Goal: Information Seeking & Learning: Learn about a topic

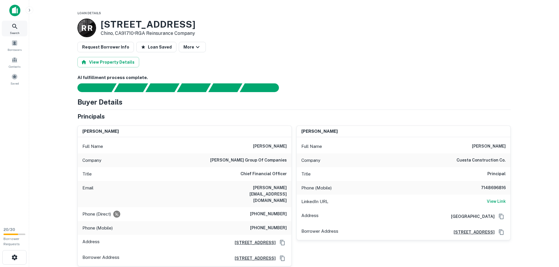
click at [13, 30] on icon at bounding box center [14, 26] width 7 height 7
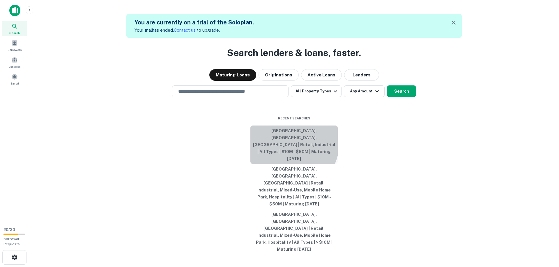
click at [277, 164] on button "[GEOGRAPHIC_DATA], [GEOGRAPHIC_DATA], [GEOGRAPHIC_DATA] | Retail, Industrial | …" at bounding box center [293, 145] width 87 height 38
type input "**********"
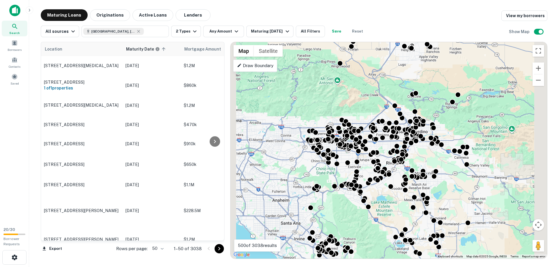
drag, startPoint x: 381, startPoint y: 117, endPoint x: 220, endPoint y: 120, distance: 160.4
click at [220, 120] on div "Location Maturity Date sorted ascending Mortgage Amount Borrower Lender Interes…" at bounding box center [294, 148] width 506 height 222
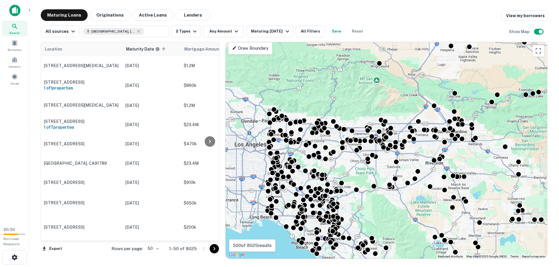
drag, startPoint x: 276, startPoint y: 148, endPoint x: 420, endPoint y: 148, distance: 143.2
click at [420, 148] on div "To activate drag with keyboard, press Alt + Enter. Once in keyboard drag state,…" at bounding box center [386, 150] width 321 height 217
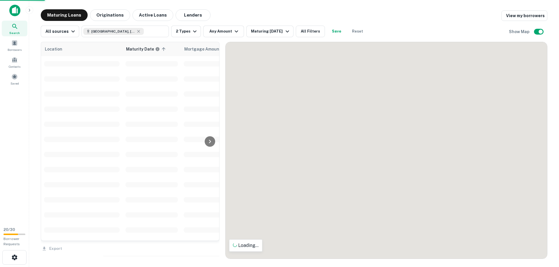
drag, startPoint x: 284, startPoint y: 137, endPoint x: 509, endPoint y: 173, distance: 228.2
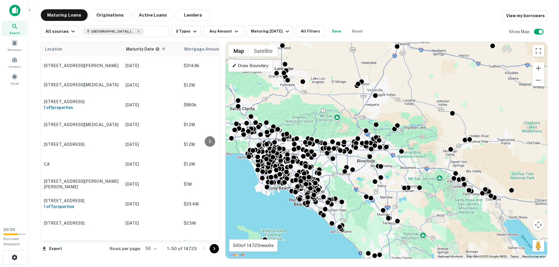
click at [254, 66] on p "Draw Boundary" at bounding box center [250, 65] width 36 height 7
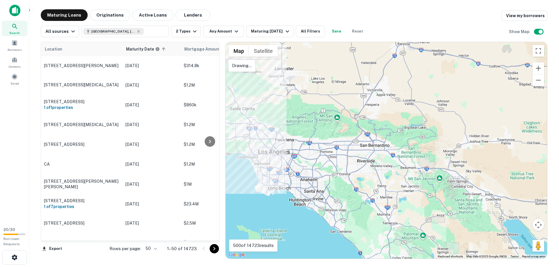
click at [234, 123] on div at bounding box center [386, 150] width 321 height 217
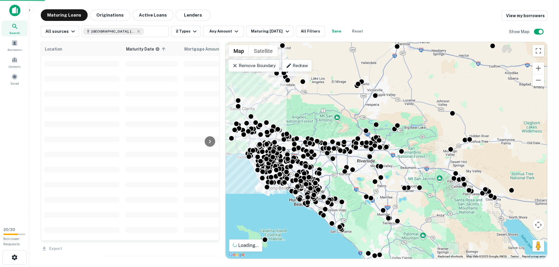
click at [293, 64] on p "Redraw" at bounding box center [297, 65] width 22 height 7
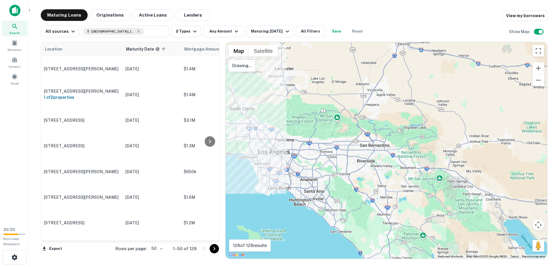
click at [233, 123] on div at bounding box center [386, 150] width 321 height 217
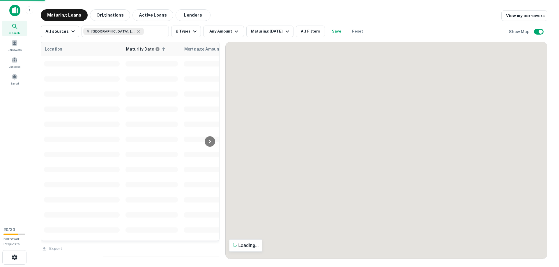
drag, startPoint x: 369, startPoint y: 177, endPoint x: 472, endPoint y: 177, distance: 103.0
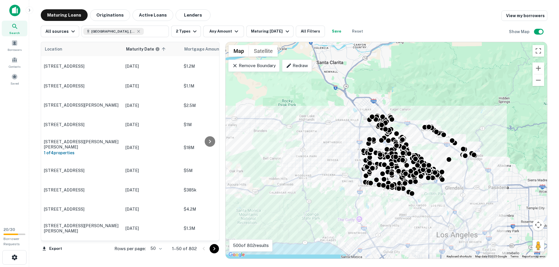
drag, startPoint x: 463, startPoint y: 152, endPoint x: 512, endPoint y: 187, distance: 60.0
click at [512, 187] on div "To activate drag with keyboard, press Alt + Enter. Once in keyboard drag state,…" at bounding box center [386, 150] width 321 height 217
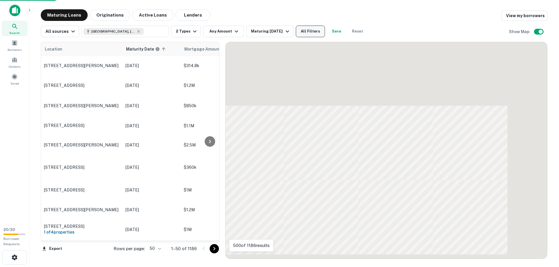
click at [317, 30] on button "All Filters" at bounding box center [310, 32] width 29 height 12
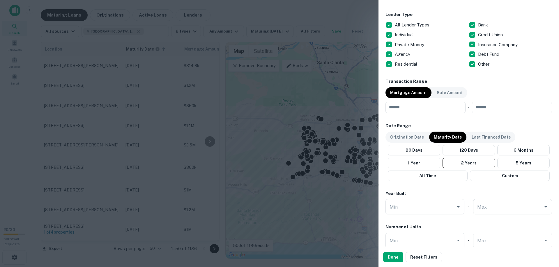
scroll to position [265, 0]
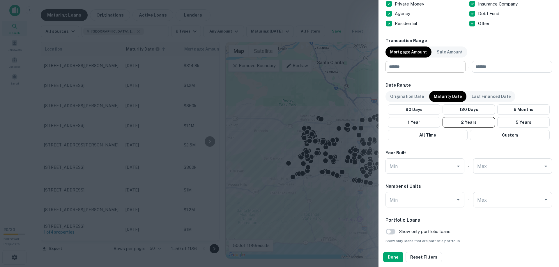
click at [443, 68] on input "number" at bounding box center [423, 67] width 76 height 12
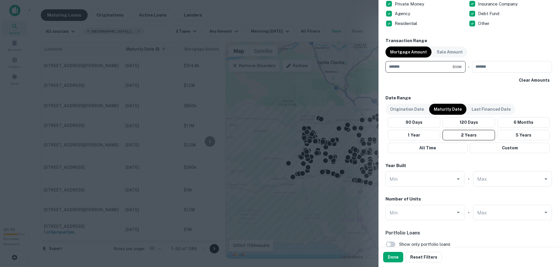
type input "********"
click at [522, 47] on div "Transaction Range Mortgage Amount Sale Amount ******** $10M ​ - ******** $50M ​…" at bounding box center [468, 62] width 166 height 48
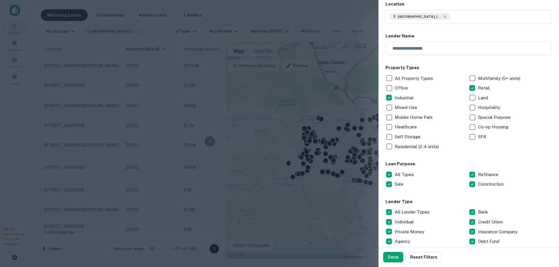
scroll to position [0, 0]
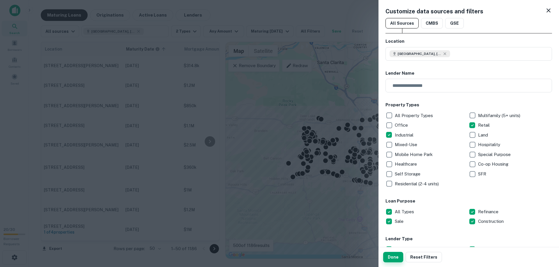
click at [400, 258] on button "Done" at bounding box center [393, 257] width 20 height 10
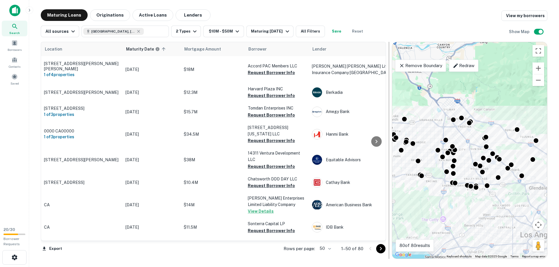
drag, startPoint x: 222, startPoint y: 91, endPoint x: 390, endPoint y: 97, distance: 167.7
click at [389, 97] on div at bounding box center [388, 150] width 1 height 217
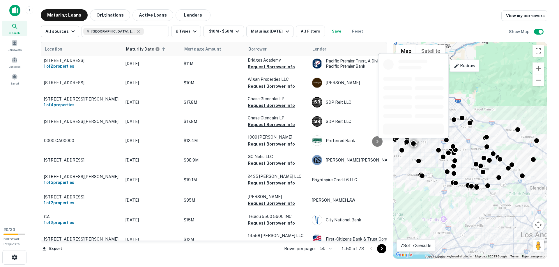
scroll to position [840, 0]
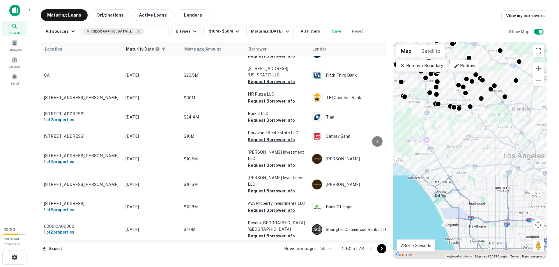
drag, startPoint x: 452, startPoint y: 221, endPoint x: 433, endPoint y: 136, distance: 86.9
click at [433, 136] on div "To activate drag with keyboard, press Alt + Enter. Once in keyboard drag state,…" at bounding box center [470, 150] width 154 height 217
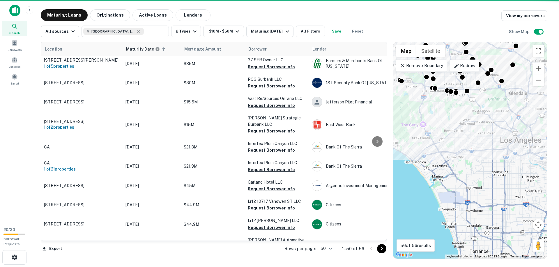
drag, startPoint x: 476, startPoint y: 230, endPoint x: 460, endPoint y: 158, distance: 73.3
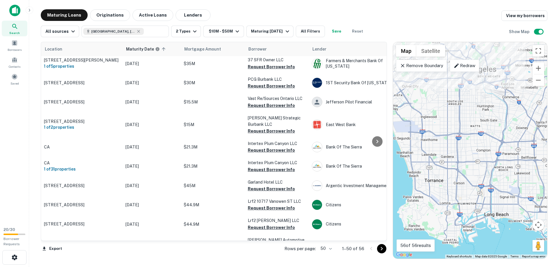
drag, startPoint x: 473, startPoint y: 216, endPoint x: 431, endPoint y: 152, distance: 77.0
click at [431, 152] on div "To activate drag with keyboard, press Alt + Enter. Once in keyboard drag state,…" at bounding box center [470, 150] width 154 height 217
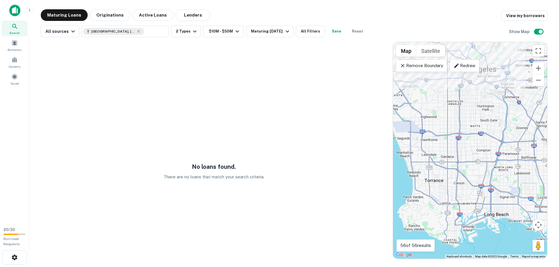
click at [461, 62] on p "Redraw" at bounding box center [464, 65] width 22 height 7
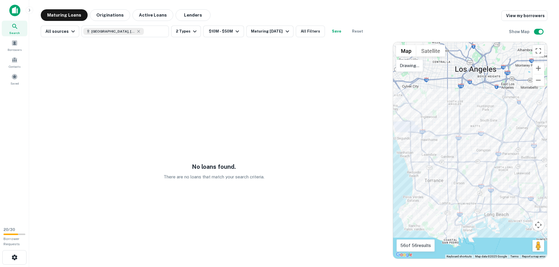
drag, startPoint x: 408, startPoint y: 133, endPoint x: 413, endPoint y: 134, distance: 5.6
click at [412, 134] on div at bounding box center [470, 150] width 154 height 217
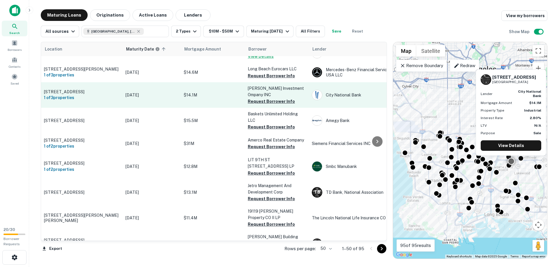
scroll to position [265, 0]
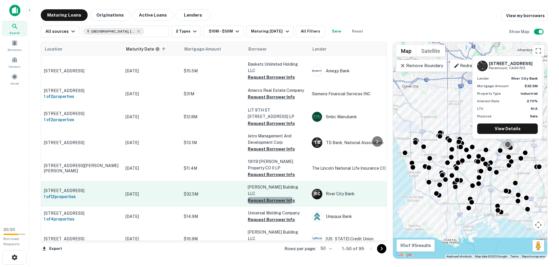
click at [264, 197] on button "Request Borrower Info" at bounding box center [271, 200] width 47 height 7
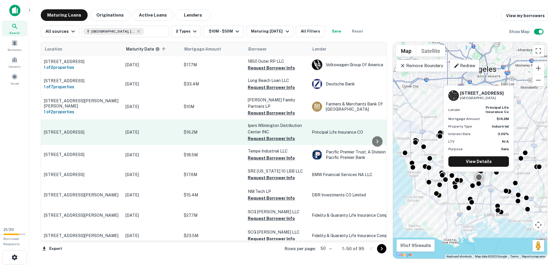
scroll to position [355, 0]
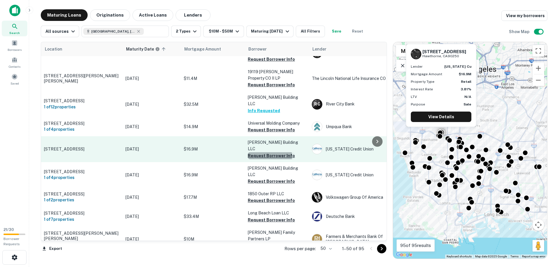
click at [263, 152] on button "Request Borrower Info" at bounding box center [271, 155] width 47 height 7
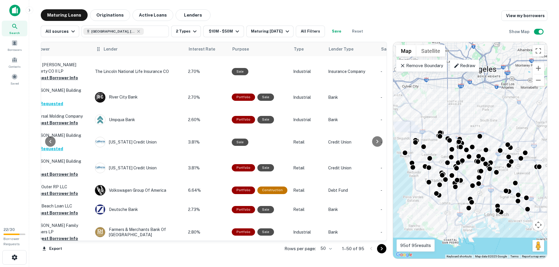
scroll to position [355, 217]
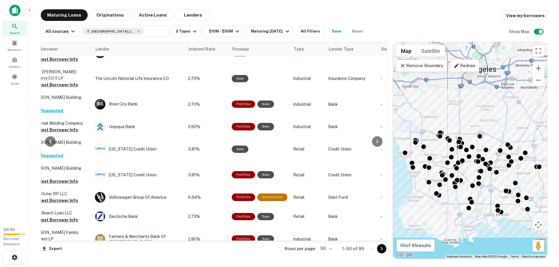
drag, startPoint x: 189, startPoint y: 53, endPoint x: 63, endPoint y: 54, distance: 125.1
click at [63, 54] on tr "Location Maturity Date sorted ascending Mortgage Amount Borrower Lender Interes…" at bounding box center [266, 49] width 884 height 14
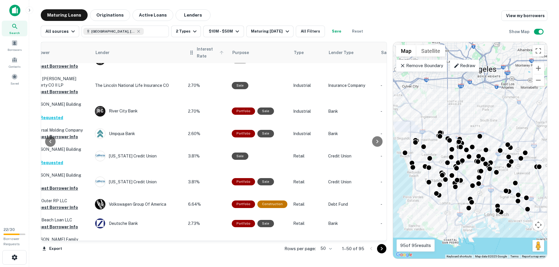
scroll to position [362, 217]
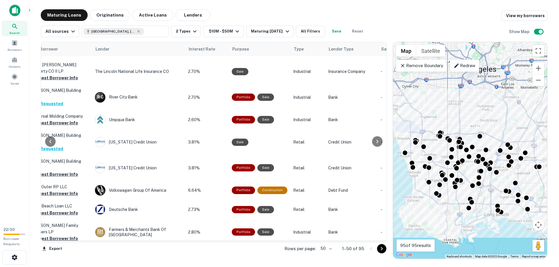
drag, startPoint x: 191, startPoint y: 54, endPoint x: 60, endPoint y: 52, distance: 131.2
click at [60, 52] on tr "Location Maturity Date sorted ascending Mortgage Amount Borrower Lender Interes…" at bounding box center [266, 49] width 884 height 14
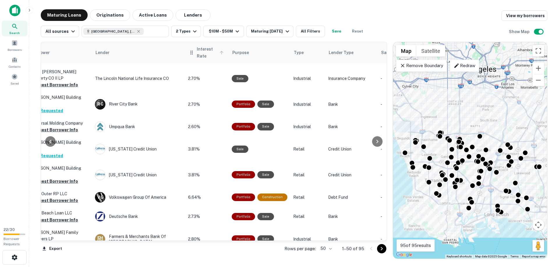
scroll to position [369, 217]
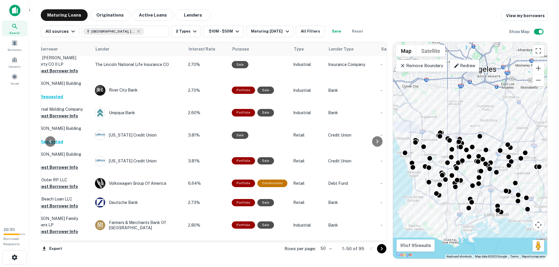
drag, startPoint x: 194, startPoint y: 51, endPoint x: 82, endPoint y: 54, distance: 112.1
click at [82, 54] on tr "Location Maturity Date sorted ascending Mortgage Amount Borrower Lender Interes…" at bounding box center [266, 49] width 884 height 14
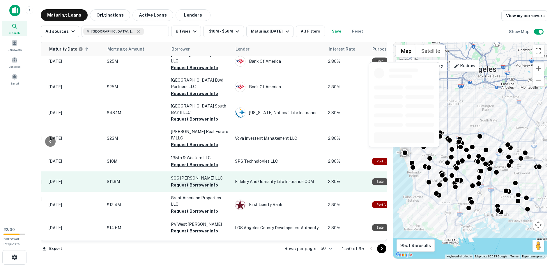
scroll to position [621, 77]
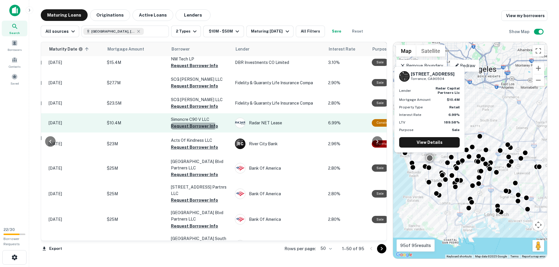
click at [191, 123] on button "Request Borrower Info" at bounding box center [194, 126] width 47 height 7
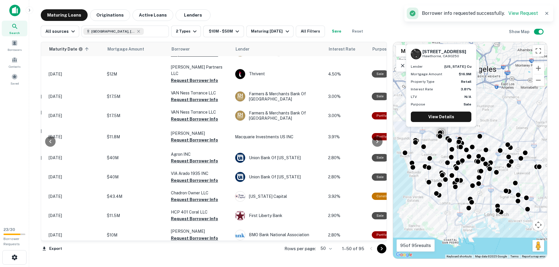
scroll to position [0, 77]
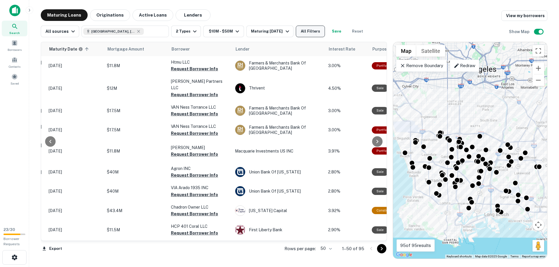
click at [308, 29] on button "All Filters" at bounding box center [310, 32] width 29 height 12
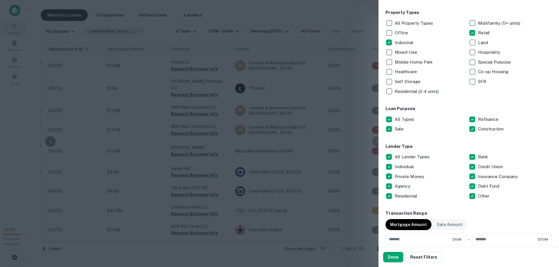
scroll to position [133, 0]
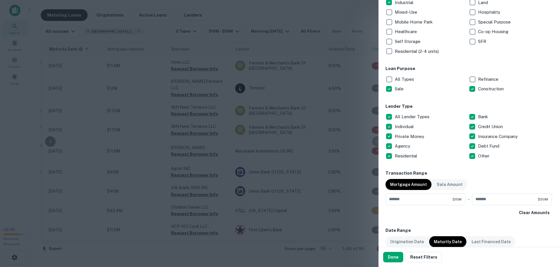
click at [406, 78] on p "All Types" at bounding box center [405, 79] width 20 height 7
click at [399, 256] on button "Done" at bounding box center [393, 257] width 20 height 10
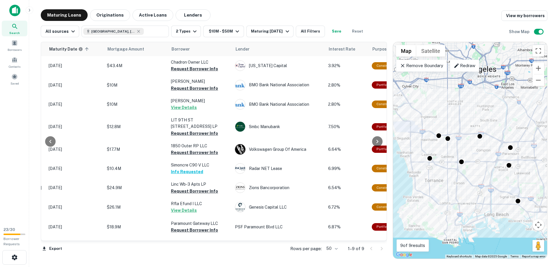
click at [426, 68] on p "Remove Boundary" at bounding box center [421, 65] width 43 height 7
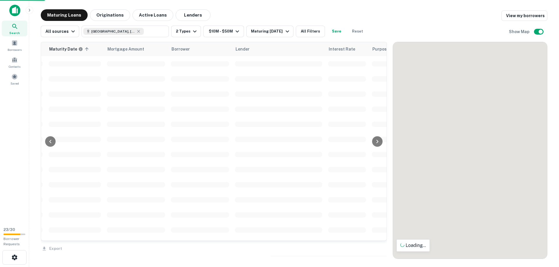
drag, startPoint x: 492, startPoint y: 118, endPoint x: 485, endPoint y: 117, distance: 7.1
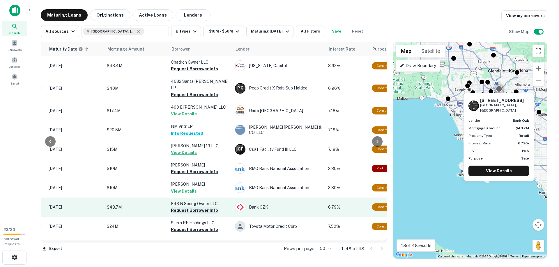
click at [187, 207] on button "Request Borrower Info" at bounding box center [194, 210] width 47 height 7
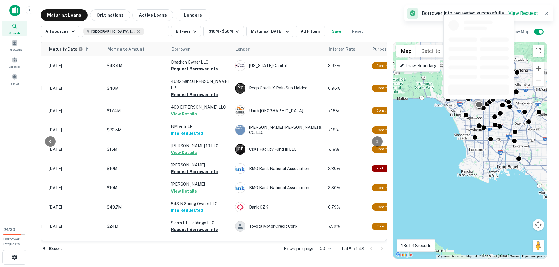
scroll to position [133, 77]
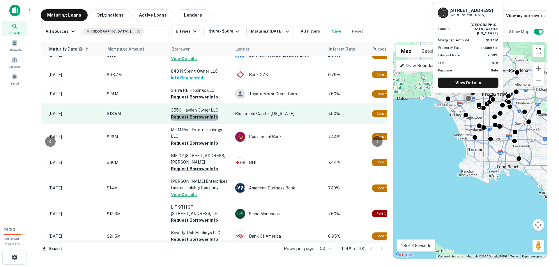
click at [208, 114] on button "Request Borrower Info" at bounding box center [194, 117] width 47 height 7
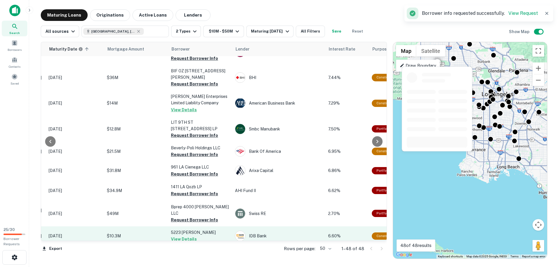
scroll to position [265, 77]
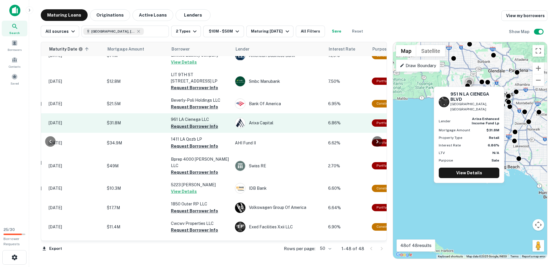
click at [200, 123] on button "Request Borrower Info" at bounding box center [194, 126] width 47 height 7
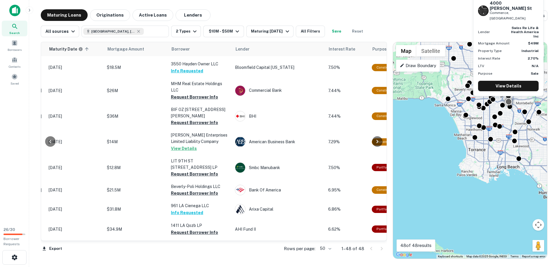
scroll to position [133, 77]
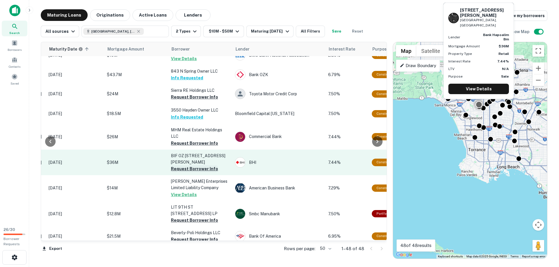
click at [203, 166] on button "Request Borrower Info" at bounding box center [194, 169] width 47 height 7
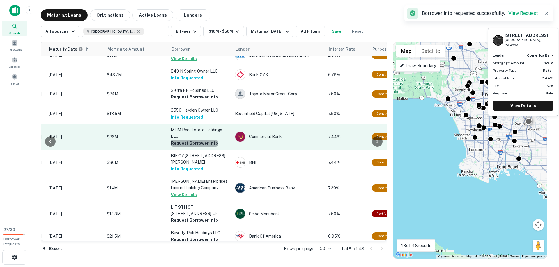
click at [203, 140] on button "Request Borrower Info" at bounding box center [194, 143] width 47 height 7
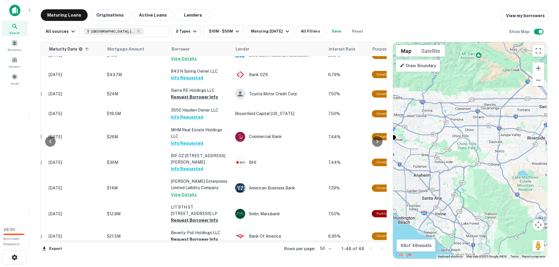
drag, startPoint x: 529, startPoint y: 124, endPoint x: 381, endPoint y: 151, distance: 150.5
click at [393, 151] on div "To activate drag with keyboard, press Alt + Enter. Once in keyboard drag state,…" at bounding box center [470, 150] width 154 height 217
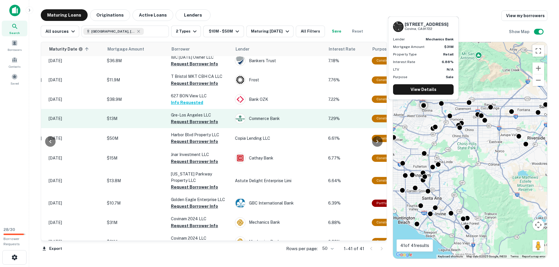
scroll to position [0, 77]
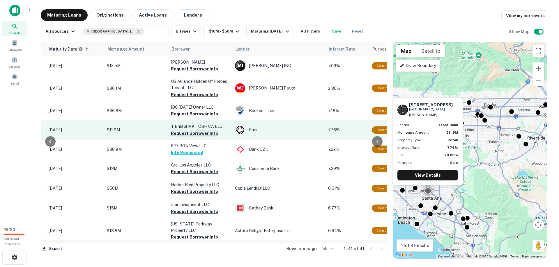
click at [195, 133] on button "Request Borrower Info" at bounding box center [194, 133] width 47 height 7
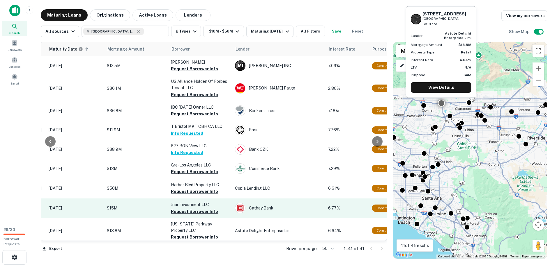
scroll to position [133, 77]
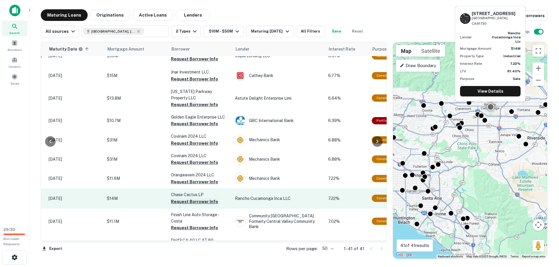
click at [200, 204] on button "Request Borrower Info" at bounding box center [194, 201] width 47 height 7
